Goal: Check status

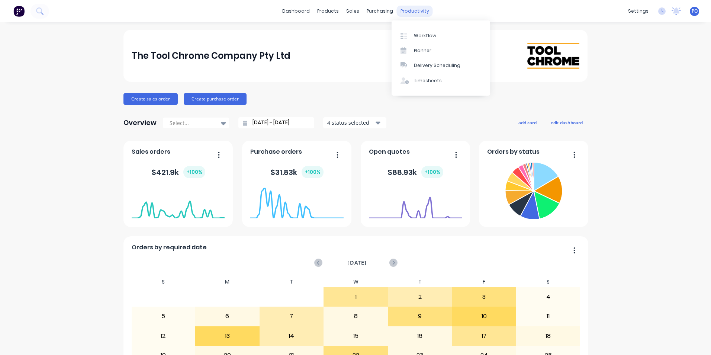
drag, startPoint x: 413, startPoint y: 9, endPoint x: 412, endPoint y: 23, distance: 14.1
click at [413, 9] on div "productivity" at bounding box center [415, 11] width 36 height 11
click at [367, 51] on div "Customers" at bounding box center [375, 50] width 27 height 7
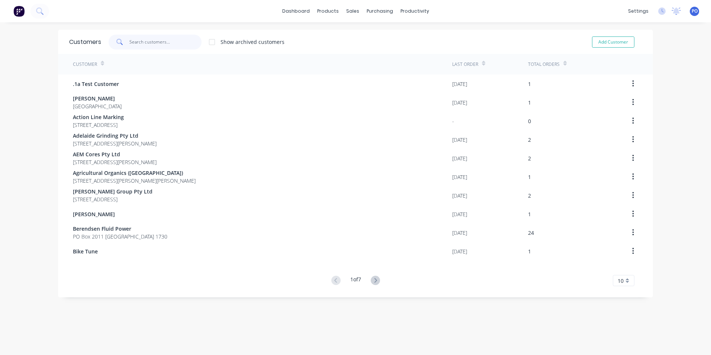
click at [132, 42] on input "text" at bounding box center [165, 42] width 73 height 15
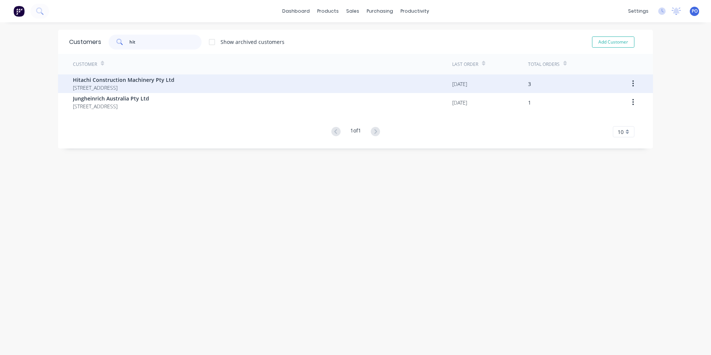
type input "hit"
click at [189, 88] on div "Hitachi Construction Machinery Pty Ltd [STREET_ADDRESS]" at bounding box center [262, 83] width 379 height 19
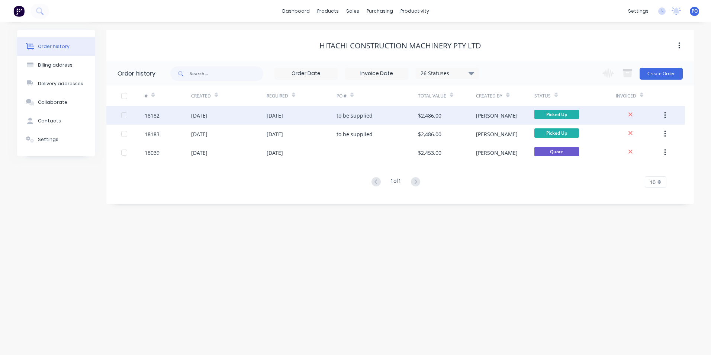
click at [665, 116] on icon "button" at bounding box center [664, 115] width 1 height 7
click at [507, 112] on div "[PERSON_NAME]" at bounding box center [505, 115] width 58 height 19
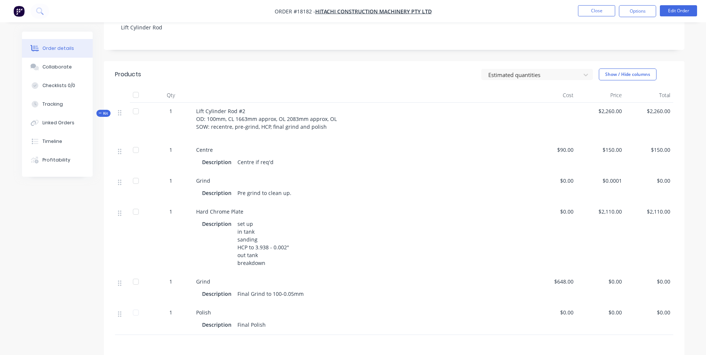
scroll to position [37, 0]
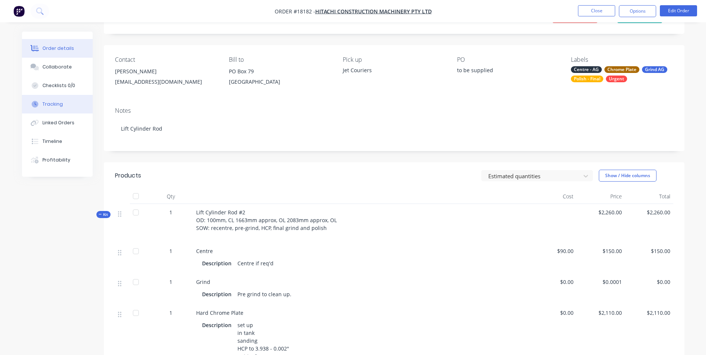
click at [49, 102] on div "Tracking" at bounding box center [52, 104] width 20 height 7
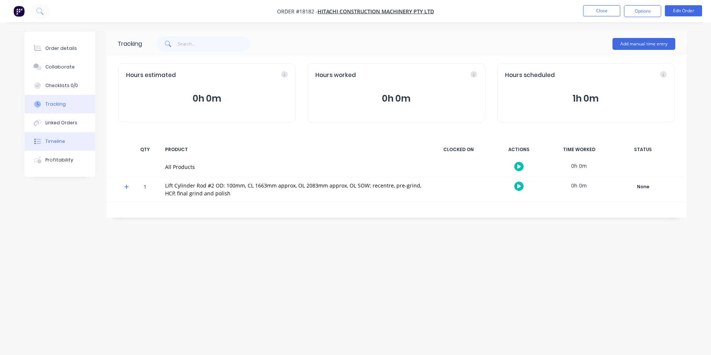
click at [48, 141] on div "Timeline" at bounding box center [55, 141] width 20 height 7
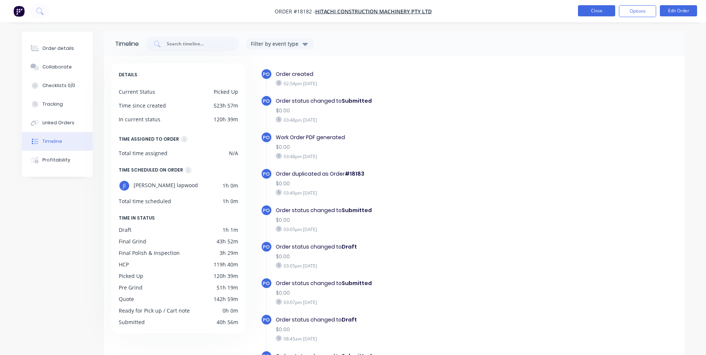
click at [598, 16] on button "Close" at bounding box center [596, 10] width 37 height 11
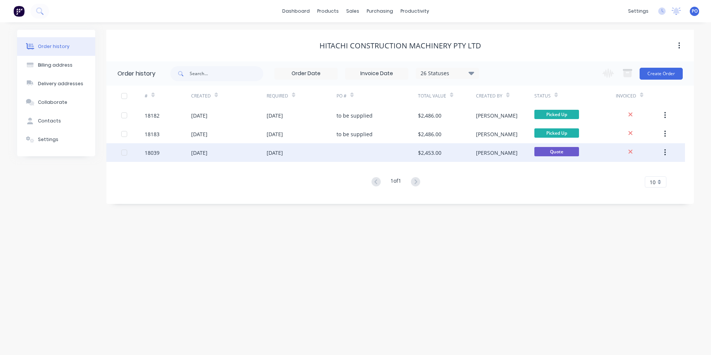
click at [313, 153] on div "[DATE]" at bounding box center [302, 152] width 70 height 19
